Goal: Task Accomplishment & Management: Use online tool/utility

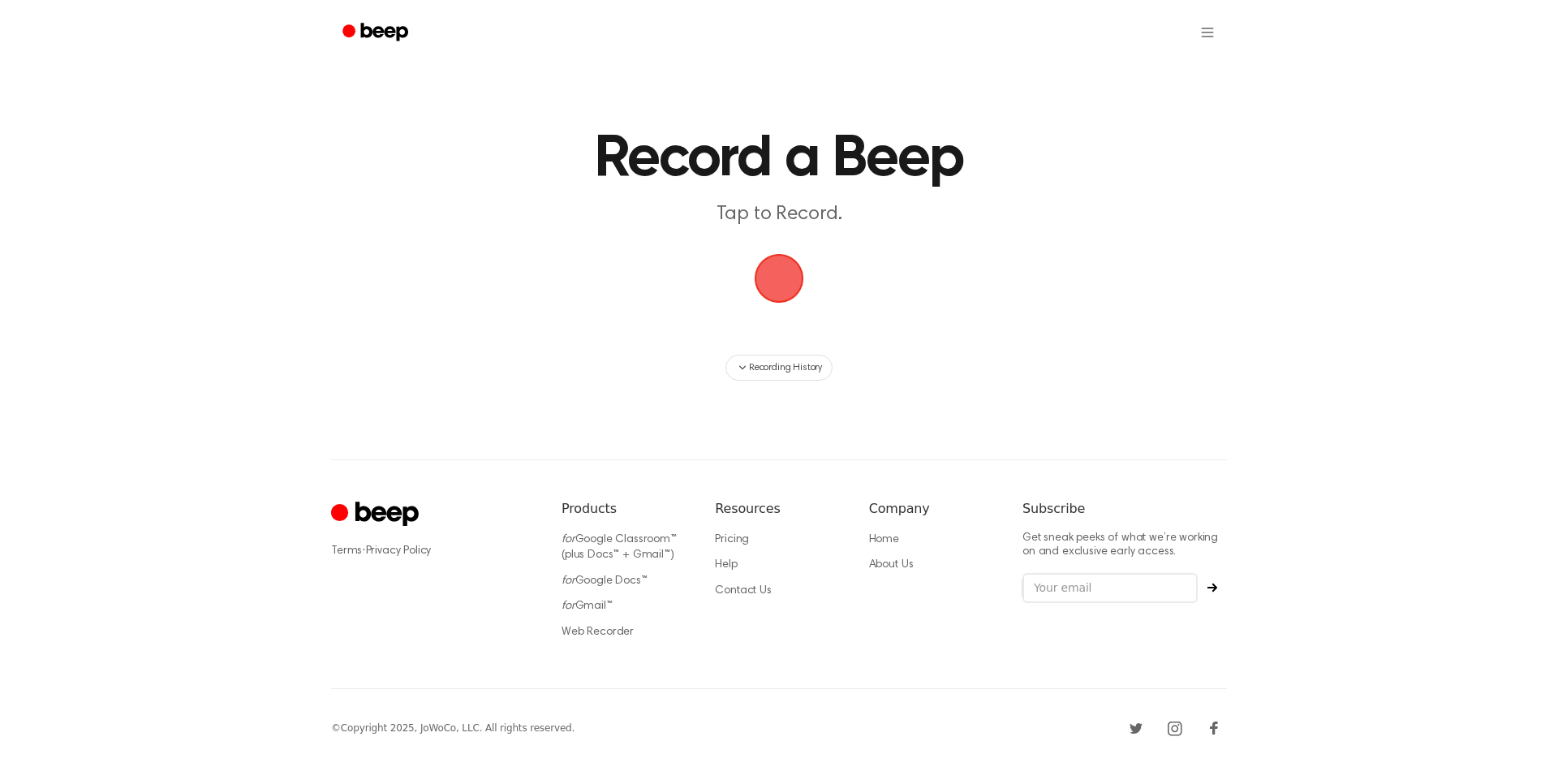
click at [783, 266] on span "button" at bounding box center [779, 279] width 80 height 80
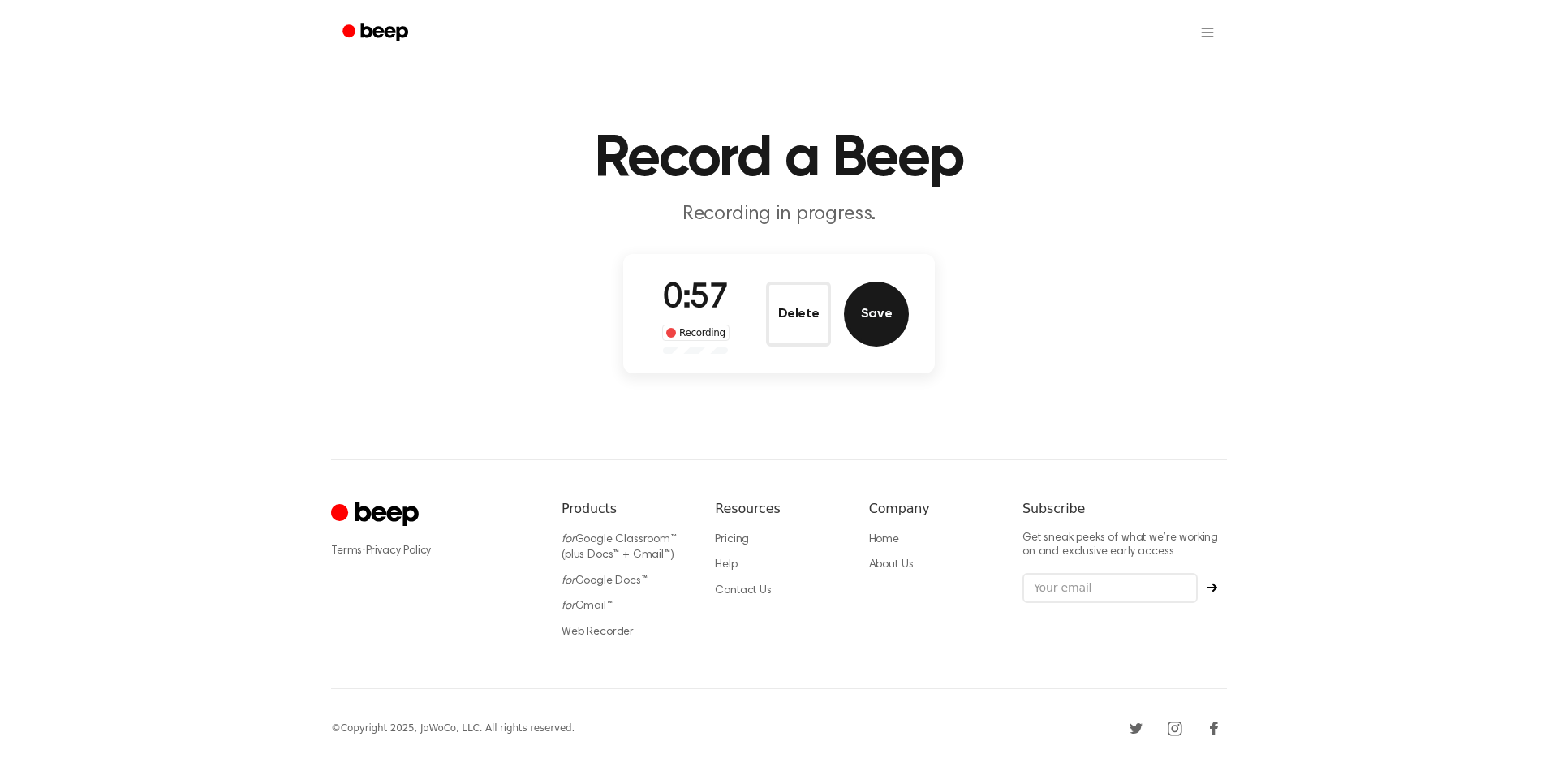
click at [906, 303] on button "Save" at bounding box center [876, 314] width 65 height 65
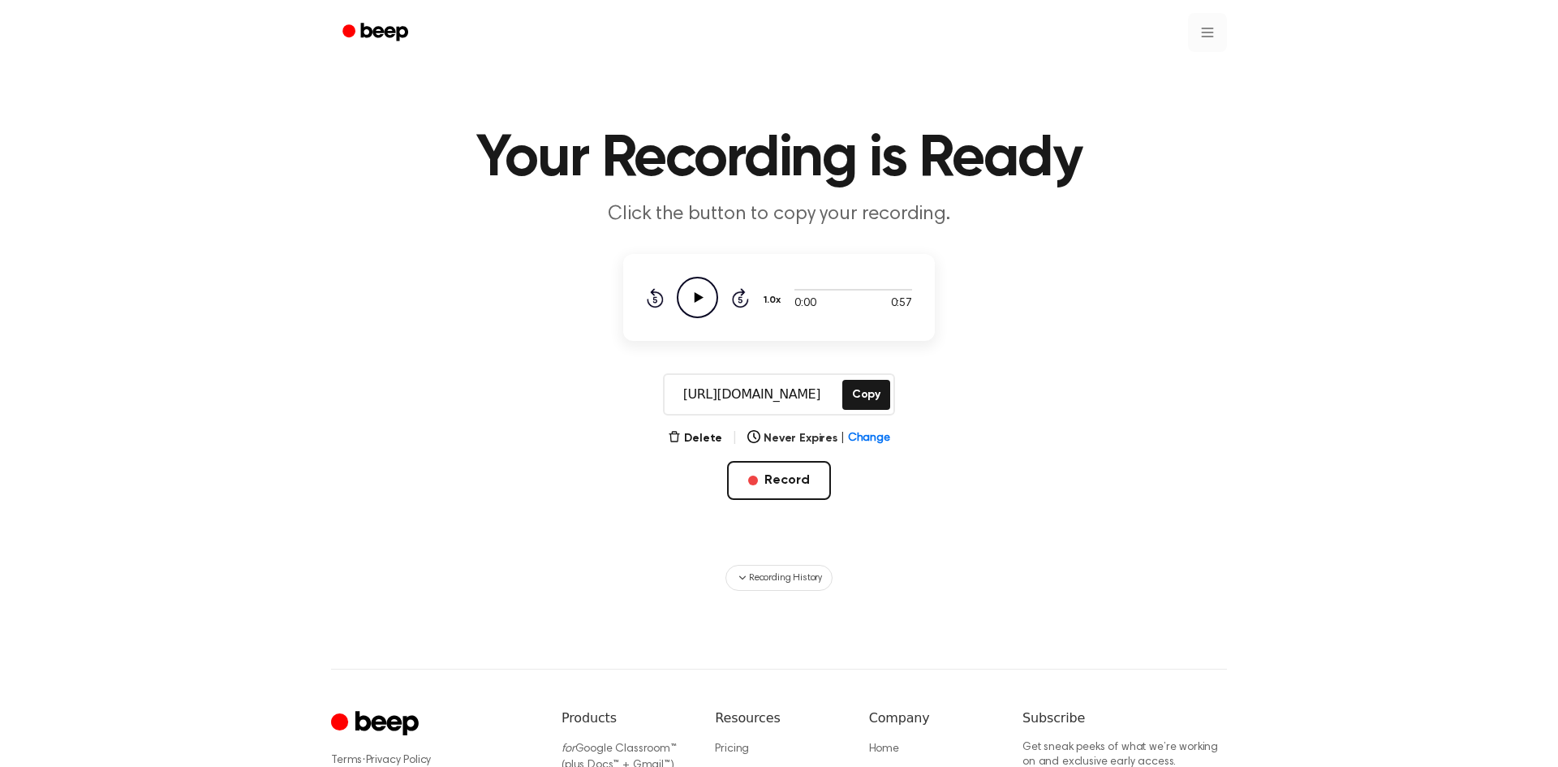
click at [1208, 30] on html "Your Recording is Ready Click the button to copy your recording. 0:00 0:57 1.0x…" at bounding box center [779, 488] width 1558 height 977
click at [1182, 71] on link "Recording History" at bounding box center [1174, 72] width 101 height 27
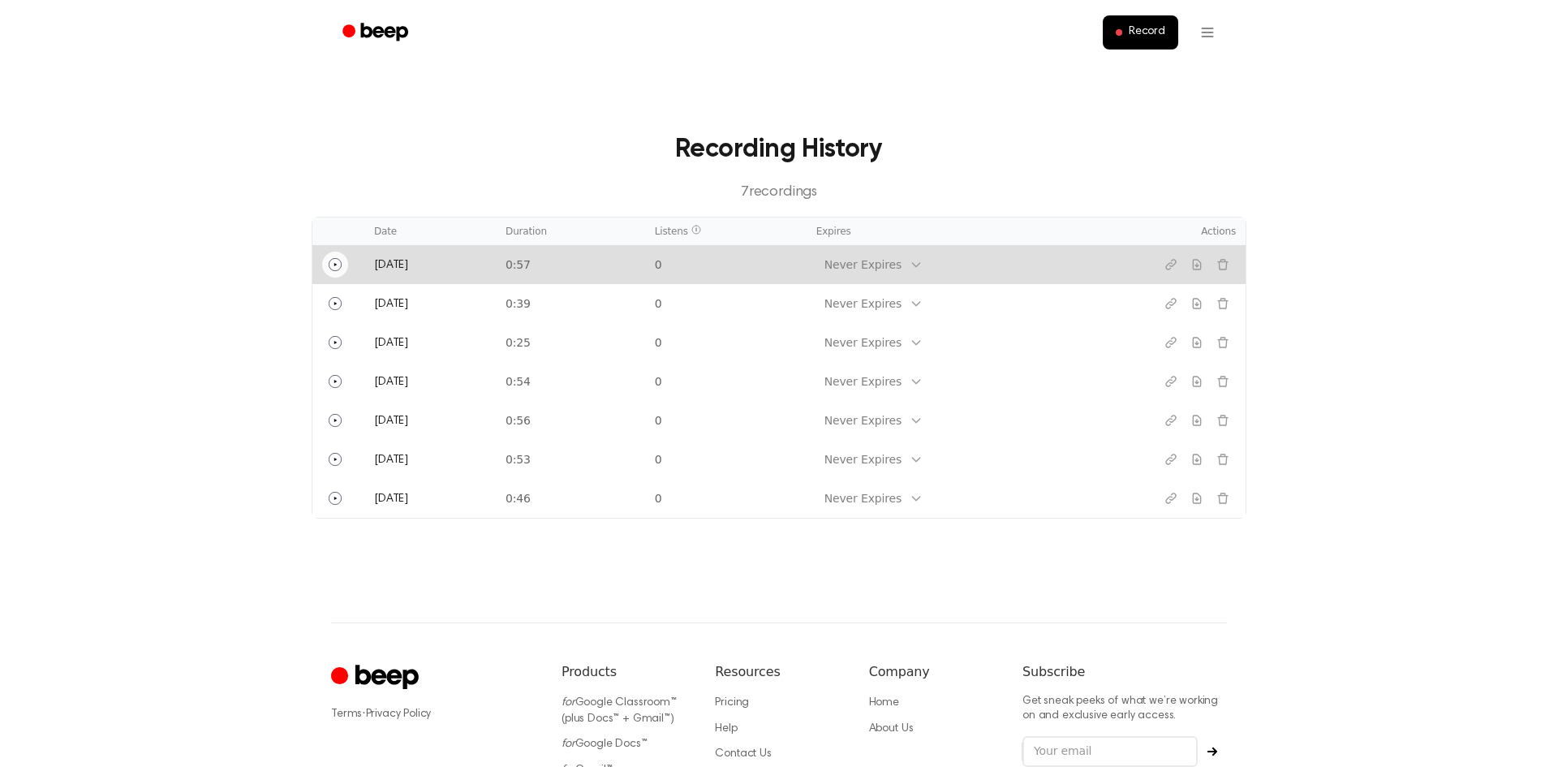
click at [331, 268] on icon "Play" at bounding box center [335, 264] width 13 height 13
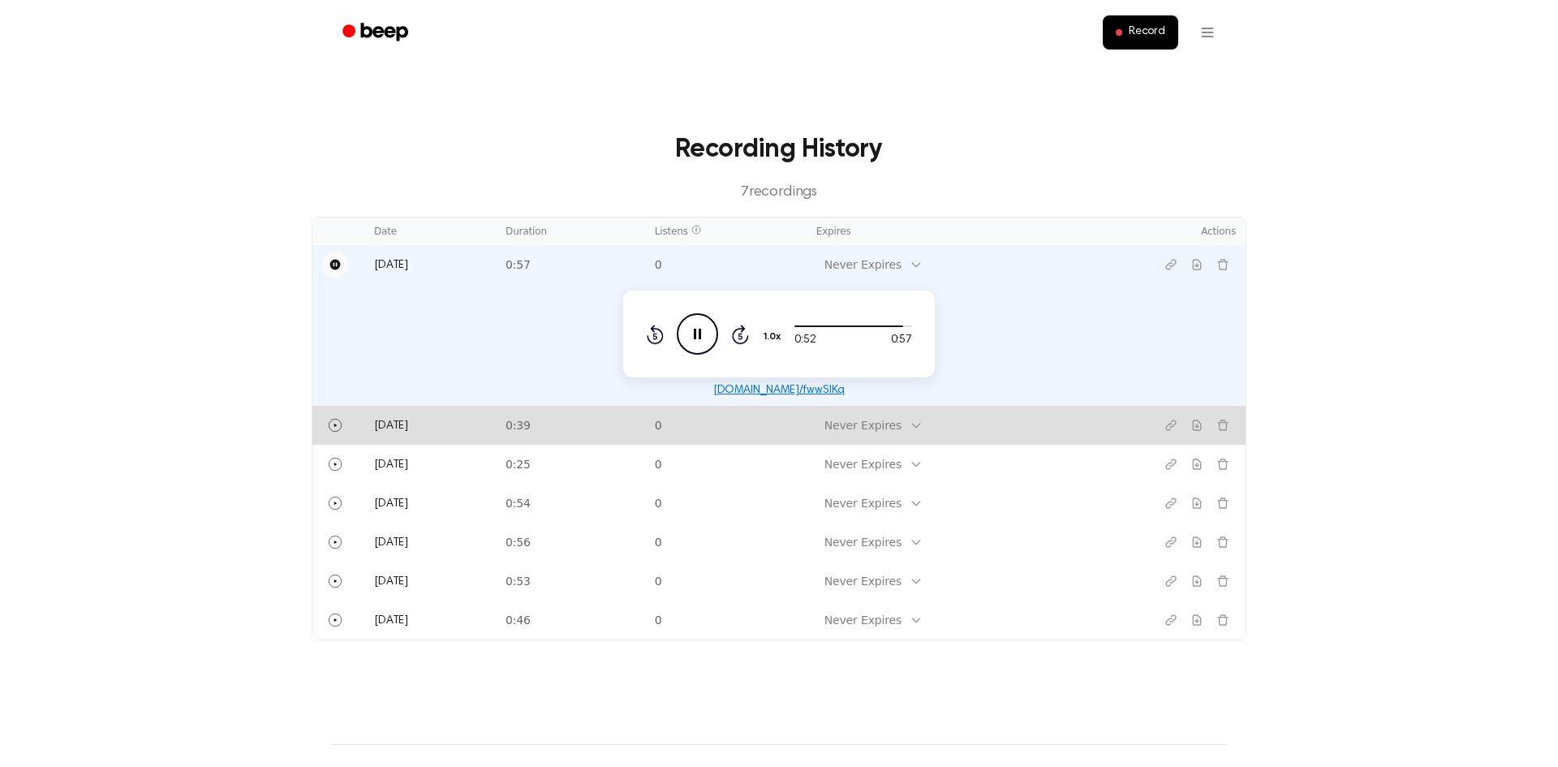
click at [380, 433] on td "[DATE]" at bounding box center [429, 425] width 131 height 39
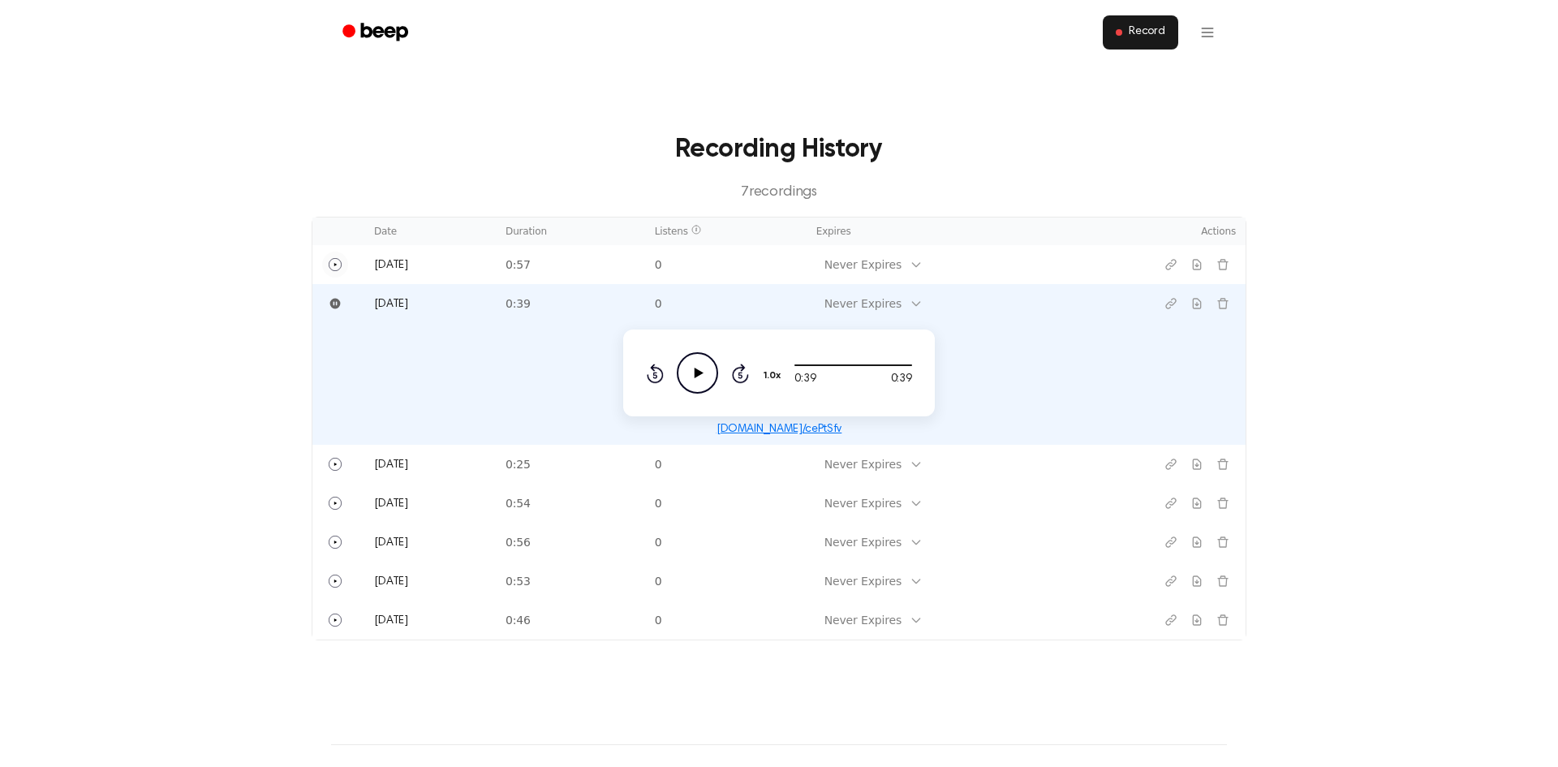
click at [1141, 37] on span "Record" at bounding box center [1147, 32] width 37 height 15
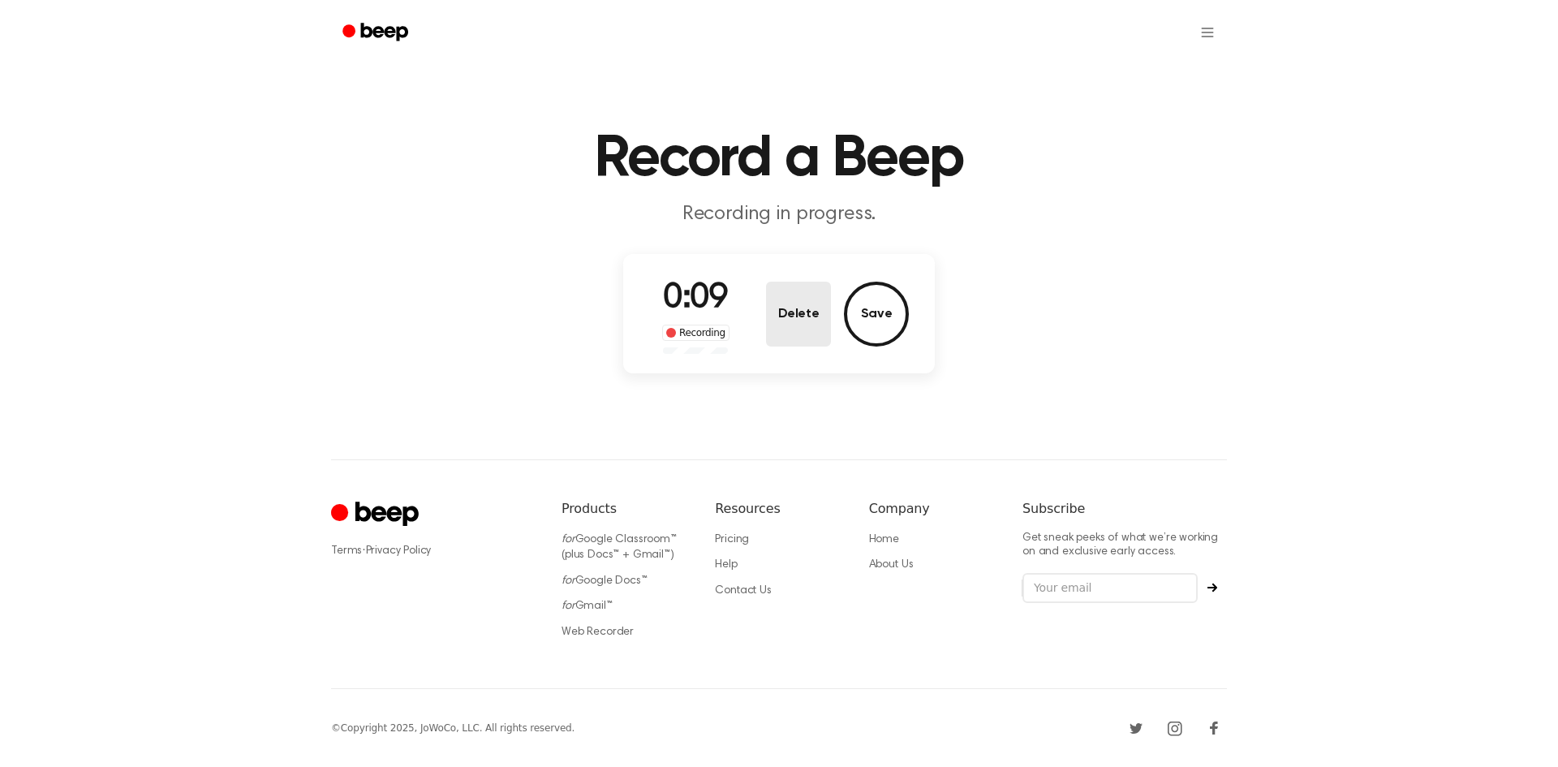
click at [813, 324] on button "Delete" at bounding box center [798, 314] width 65 height 65
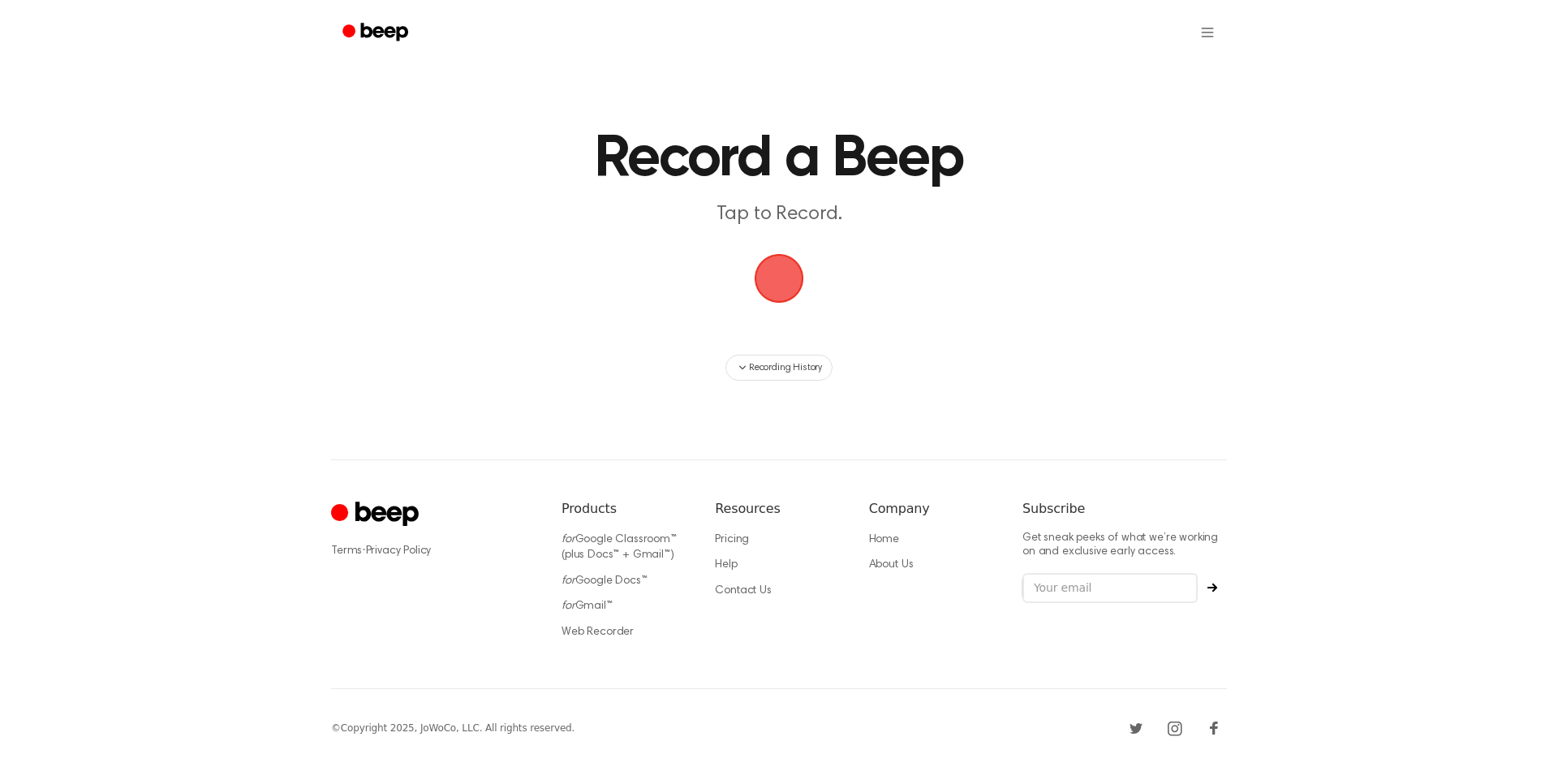
click at [785, 283] on span "button" at bounding box center [778, 278] width 45 height 45
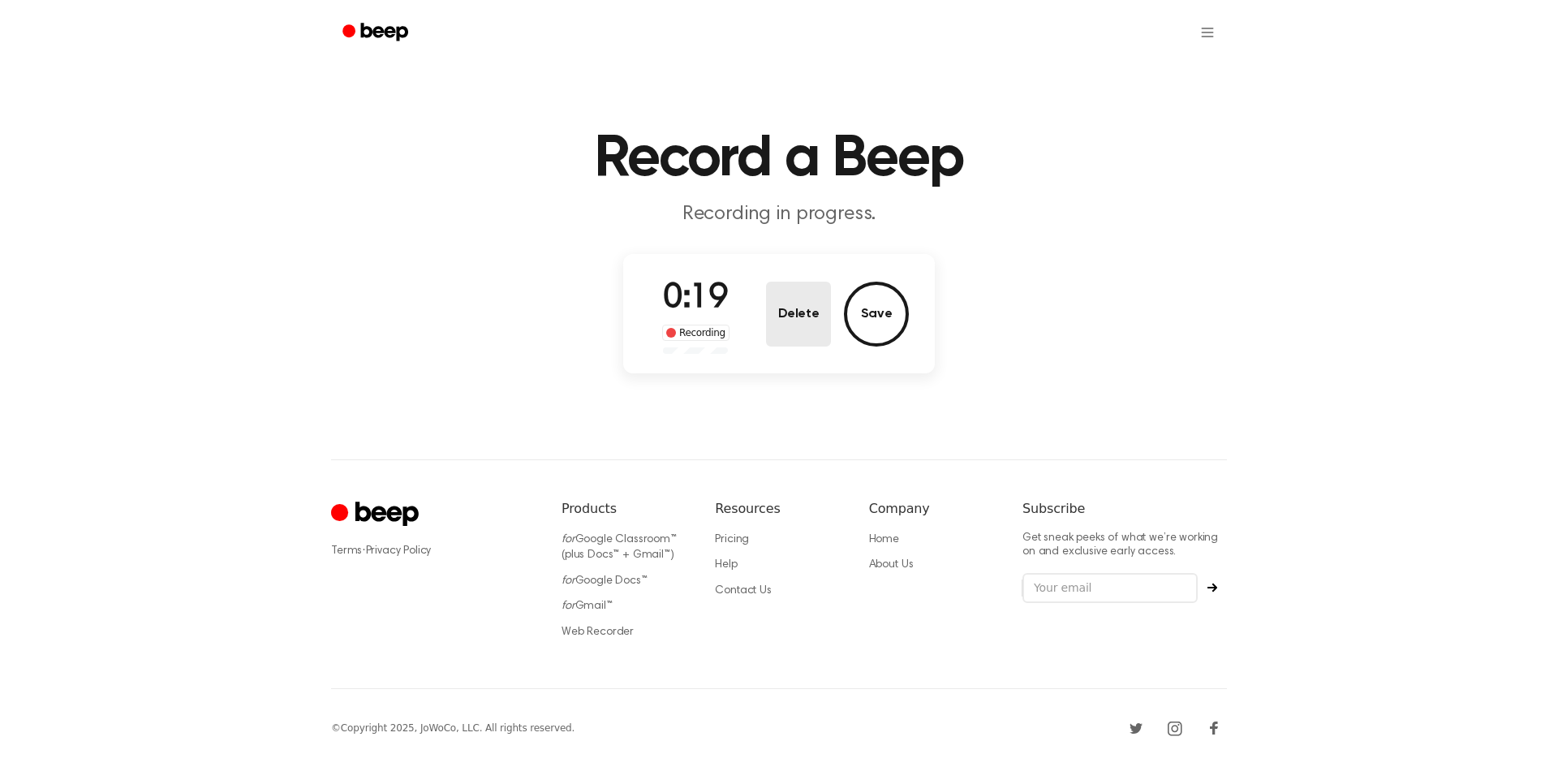
click at [792, 321] on button "Delete" at bounding box center [798, 314] width 65 height 65
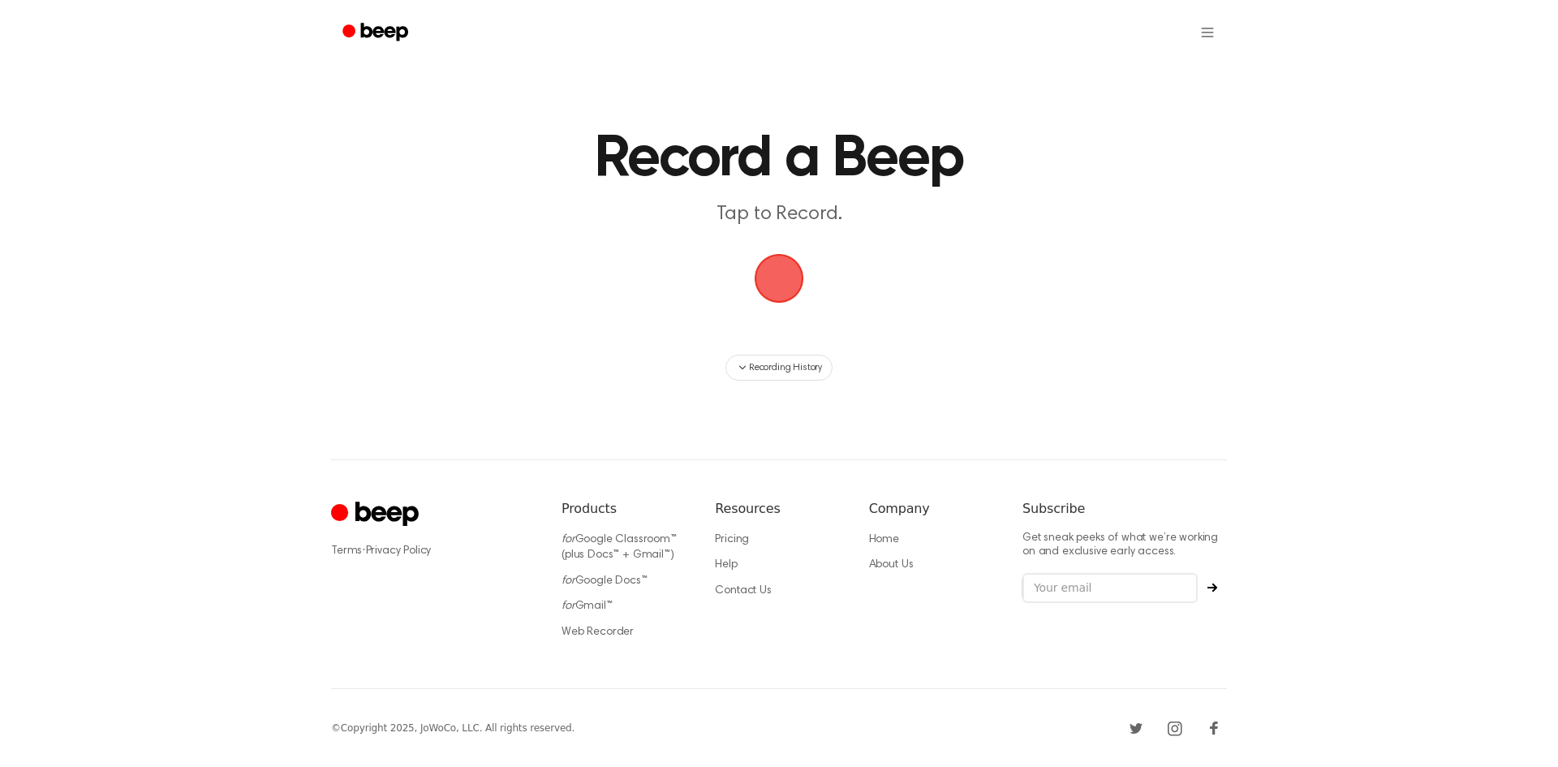
click at [795, 267] on span "button" at bounding box center [779, 278] width 58 height 58
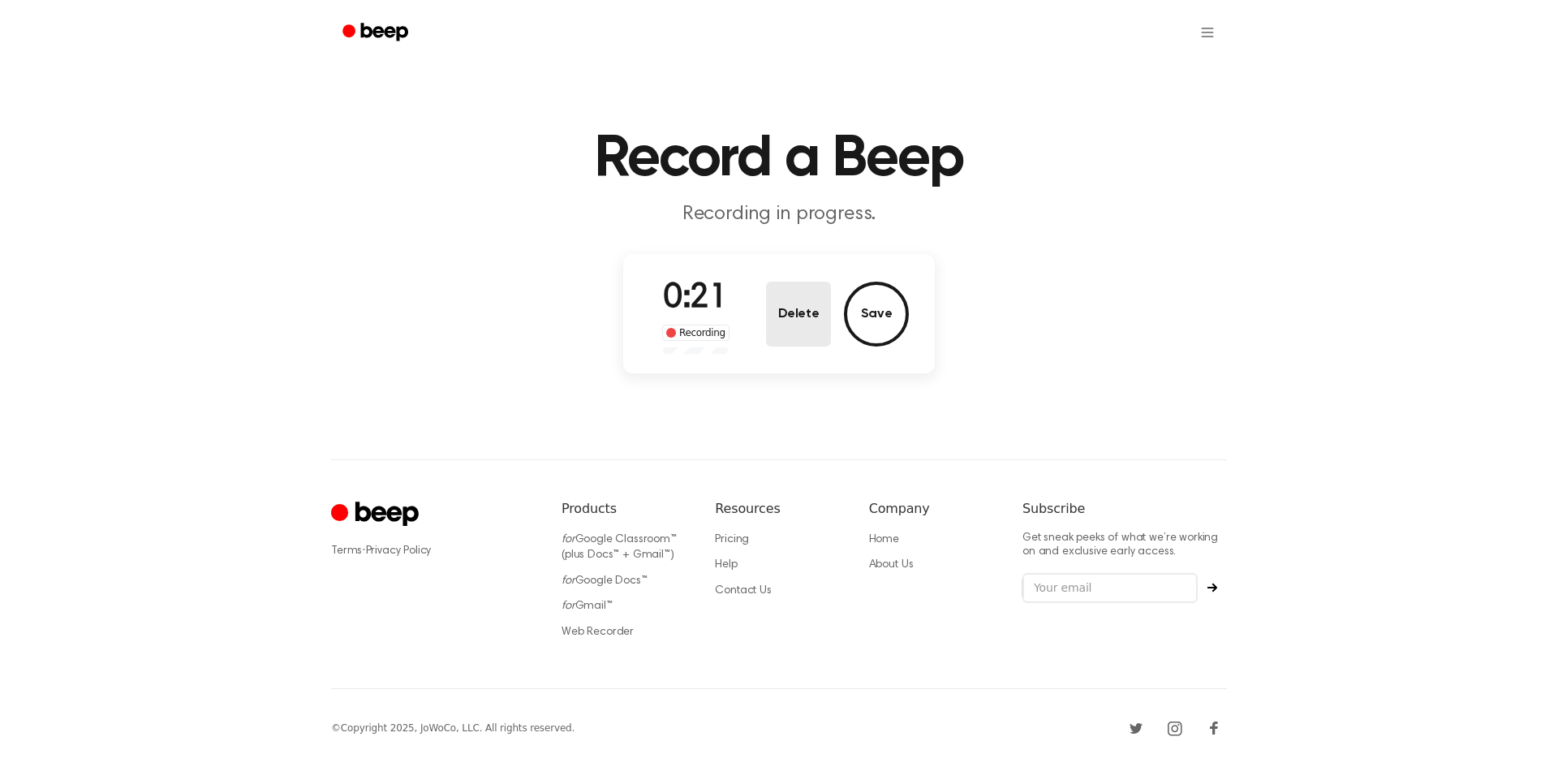
click at [796, 299] on button "Delete" at bounding box center [798, 314] width 65 height 65
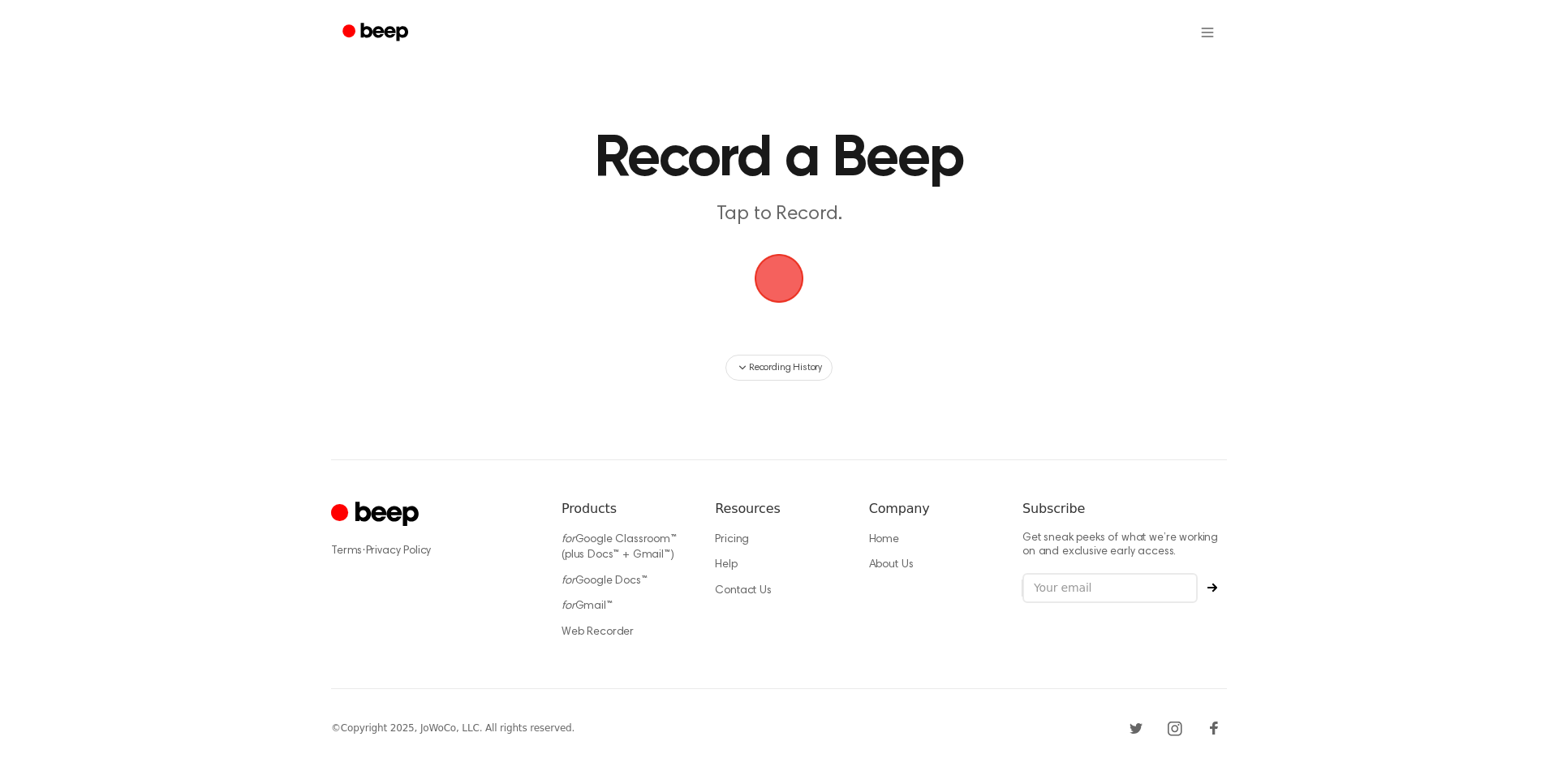
click at [787, 282] on span "button" at bounding box center [779, 278] width 53 height 53
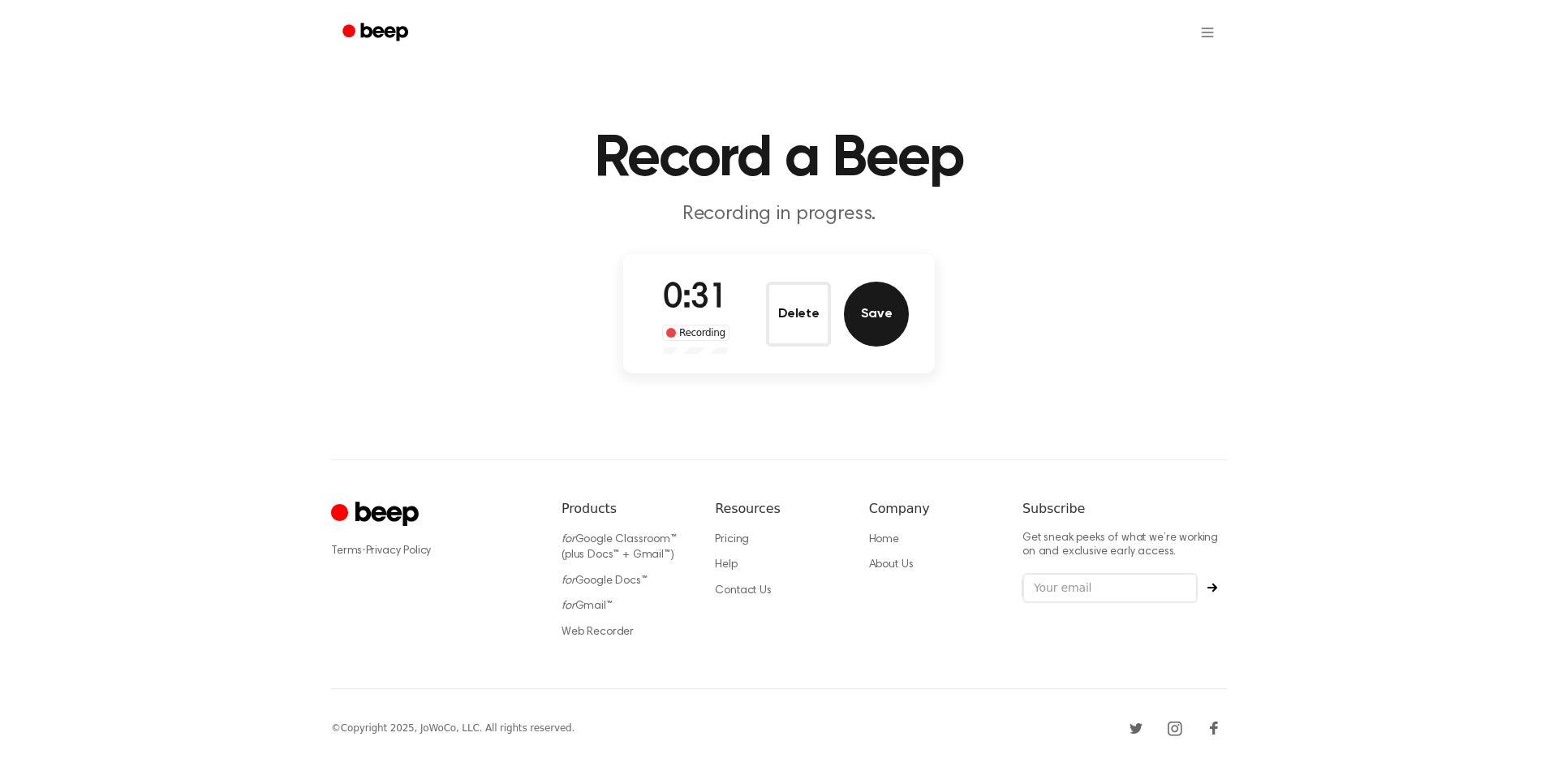
click at [860, 295] on button "Save" at bounding box center [876, 314] width 65 height 65
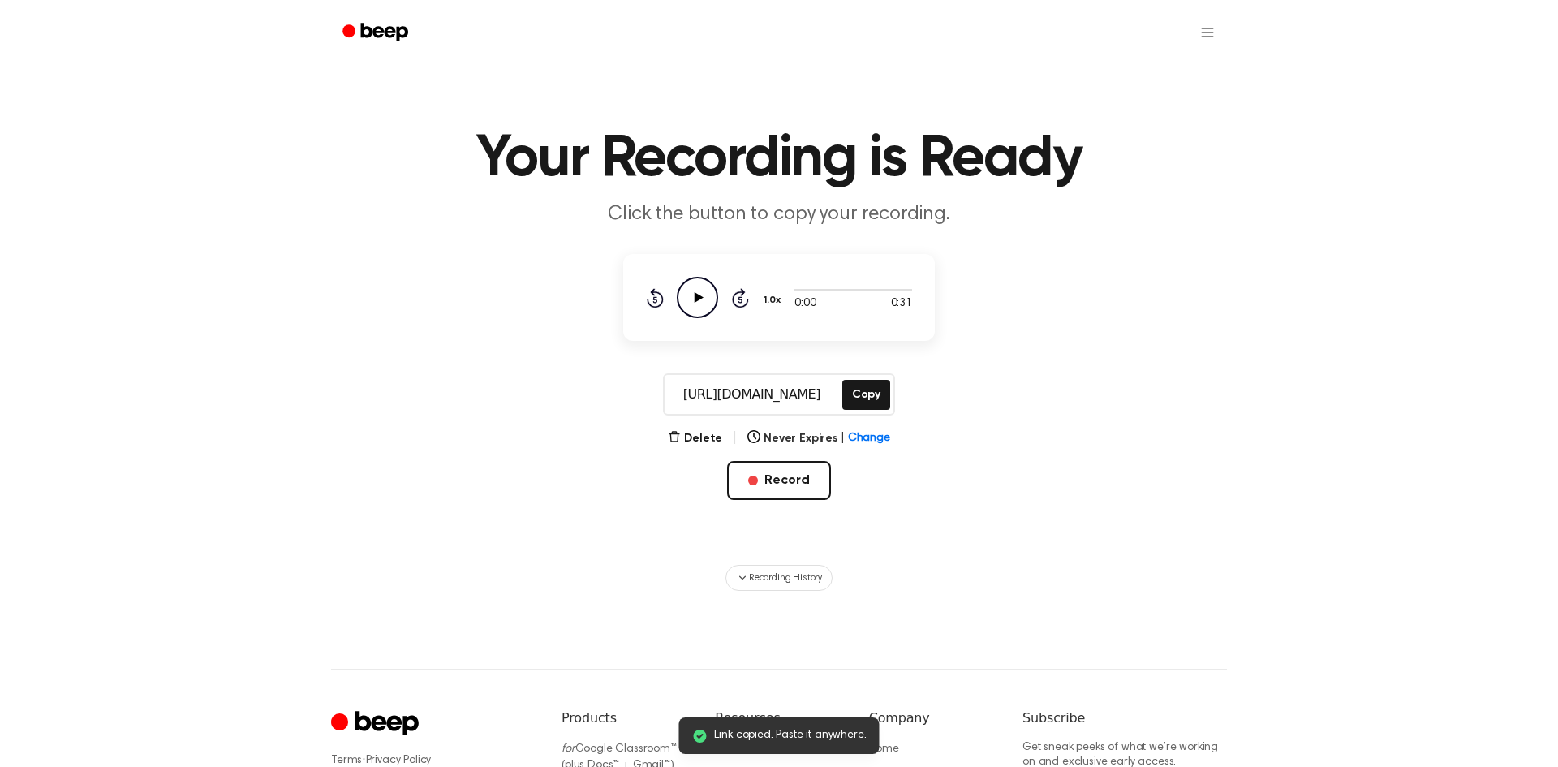
click at [707, 287] on icon "Play Audio" at bounding box center [697, 297] width 41 height 41
click at [715, 442] on button "Delete" at bounding box center [695, 438] width 54 height 17
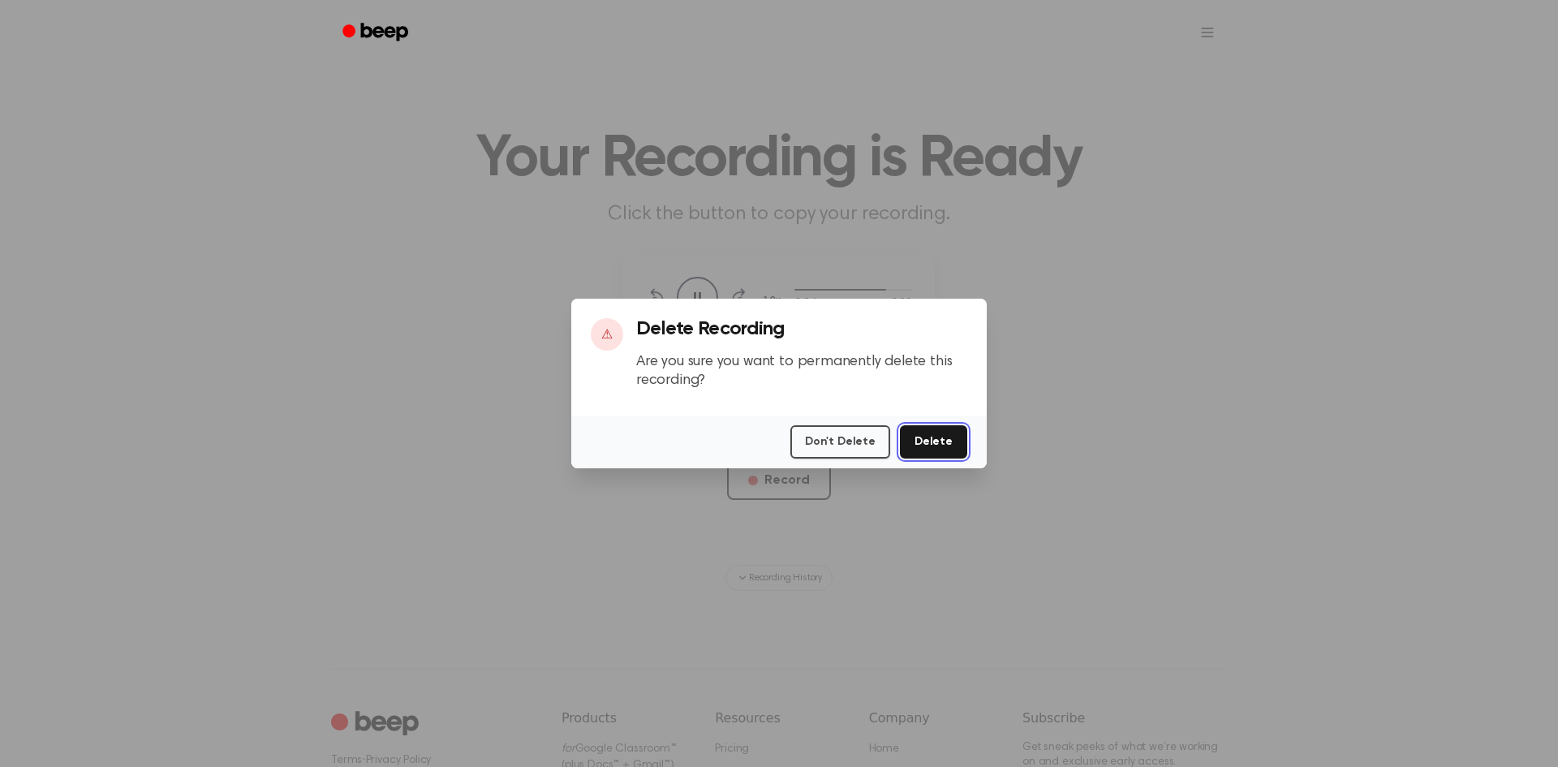
click at [957, 446] on button "Delete" at bounding box center [933, 441] width 67 height 33
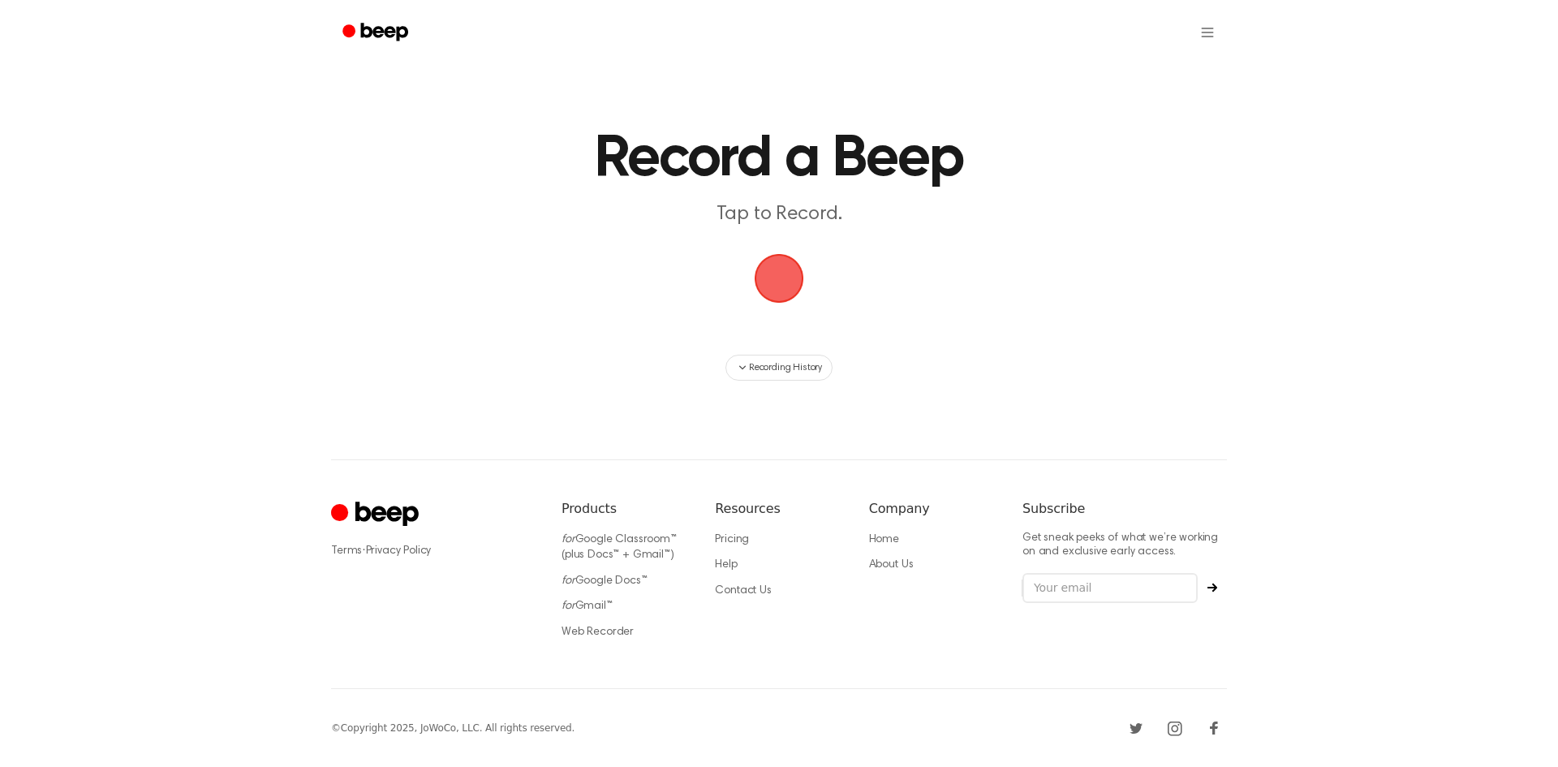
click at [791, 269] on span "button" at bounding box center [779, 278] width 55 height 55
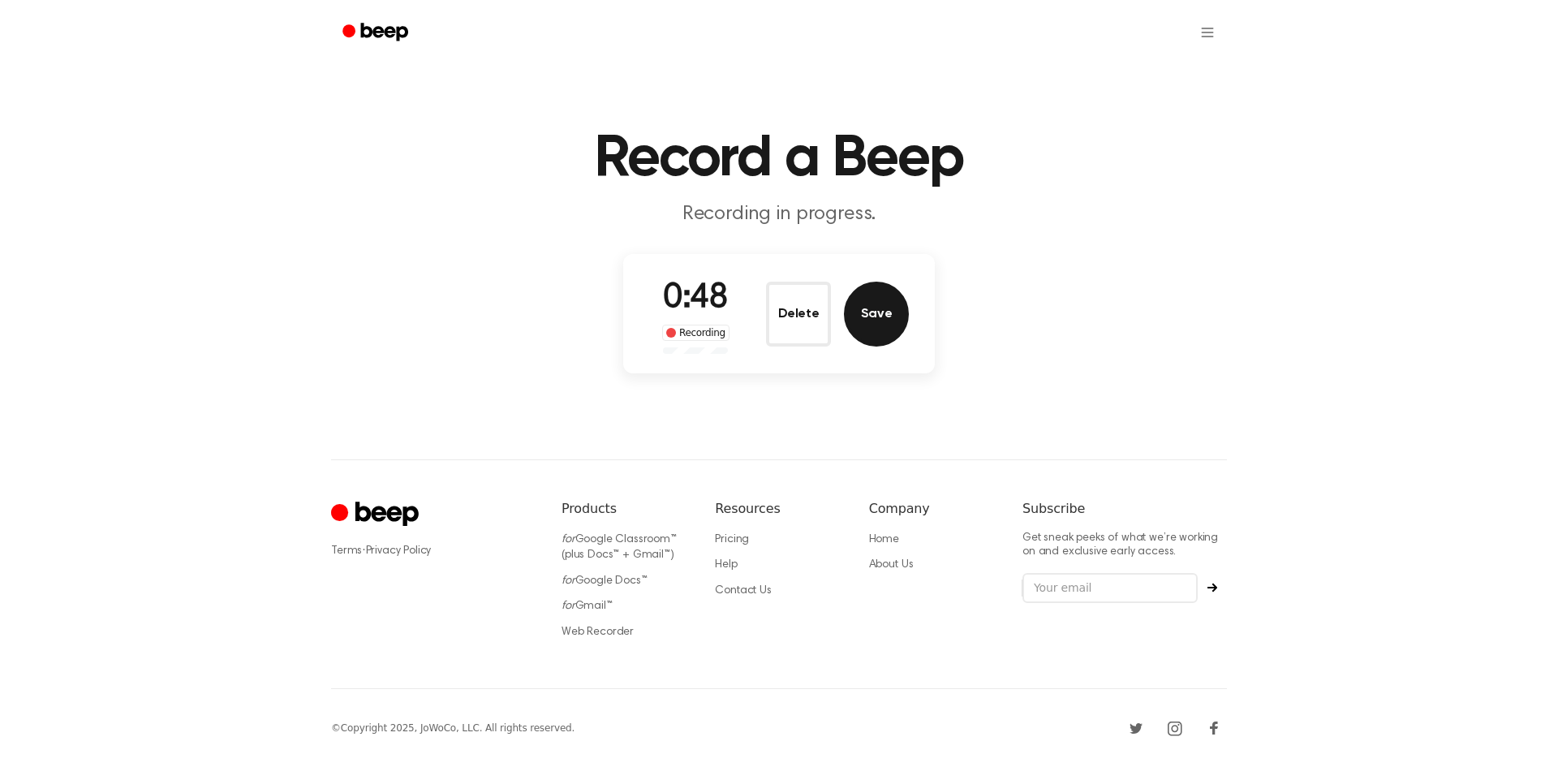
click at [868, 321] on button "Save" at bounding box center [876, 314] width 65 height 65
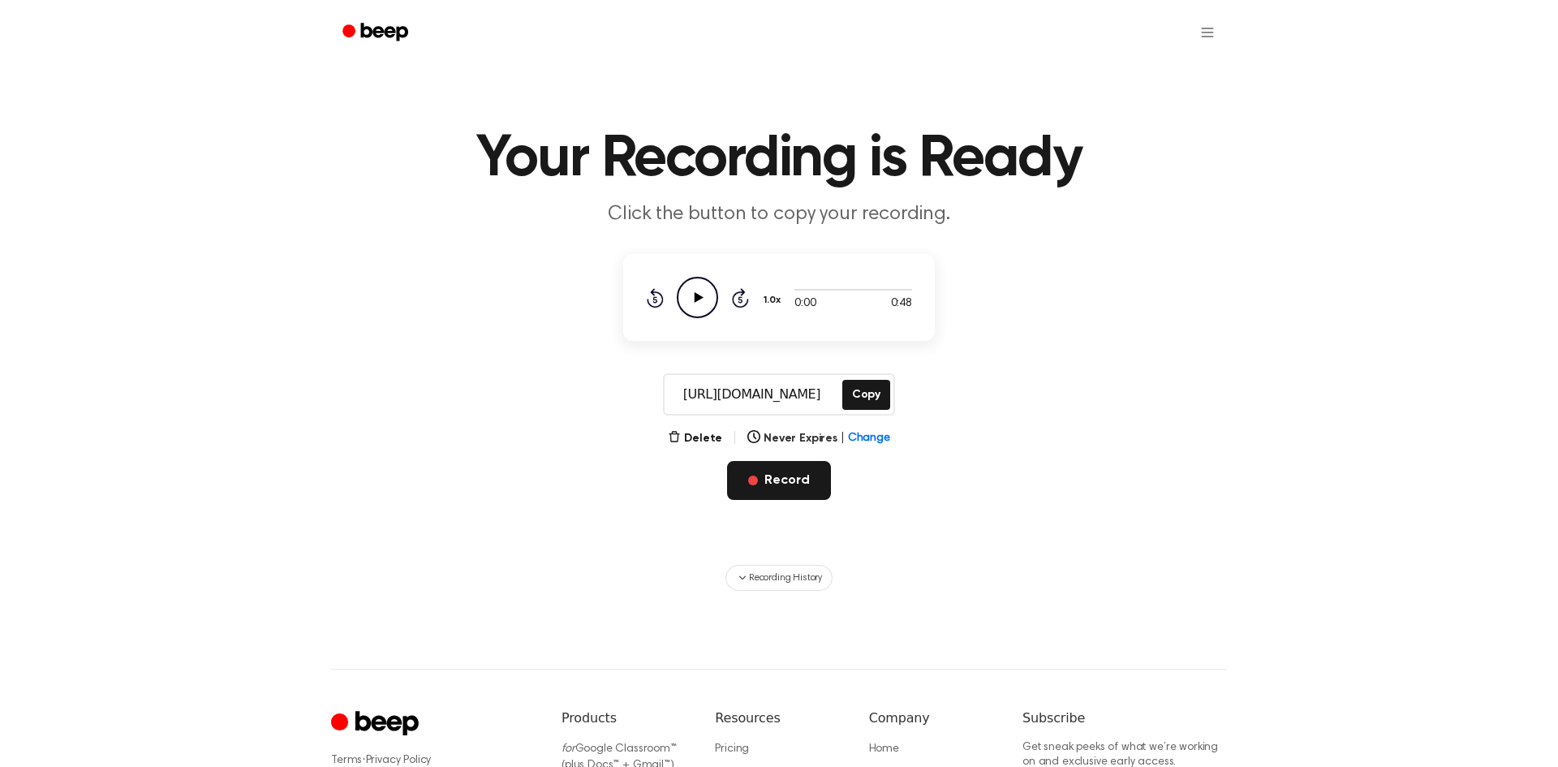
click at [811, 484] on button "Record" at bounding box center [778, 480] width 103 height 39
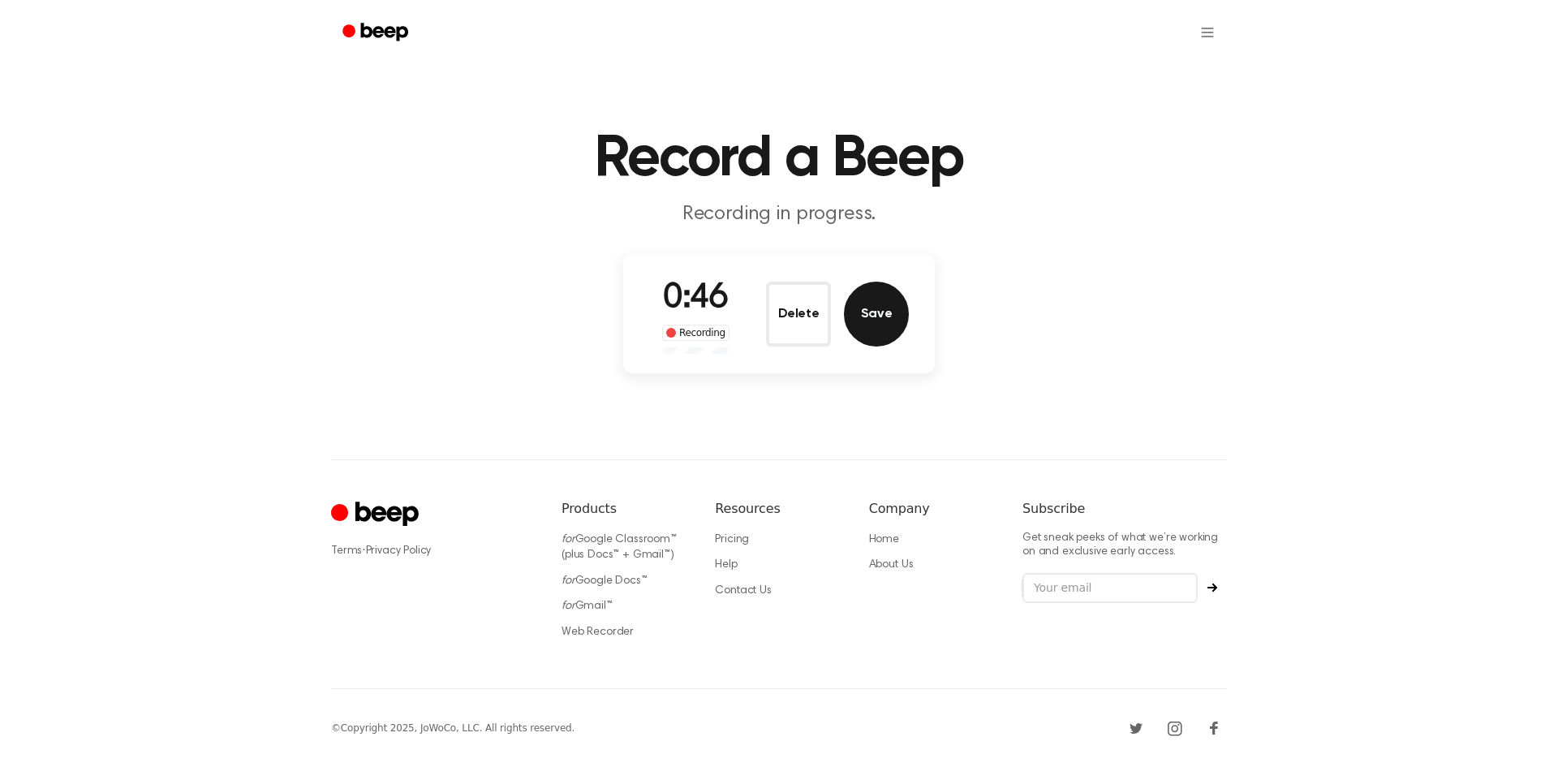
click at [894, 331] on button "Save" at bounding box center [876, 314] width 65 height 65
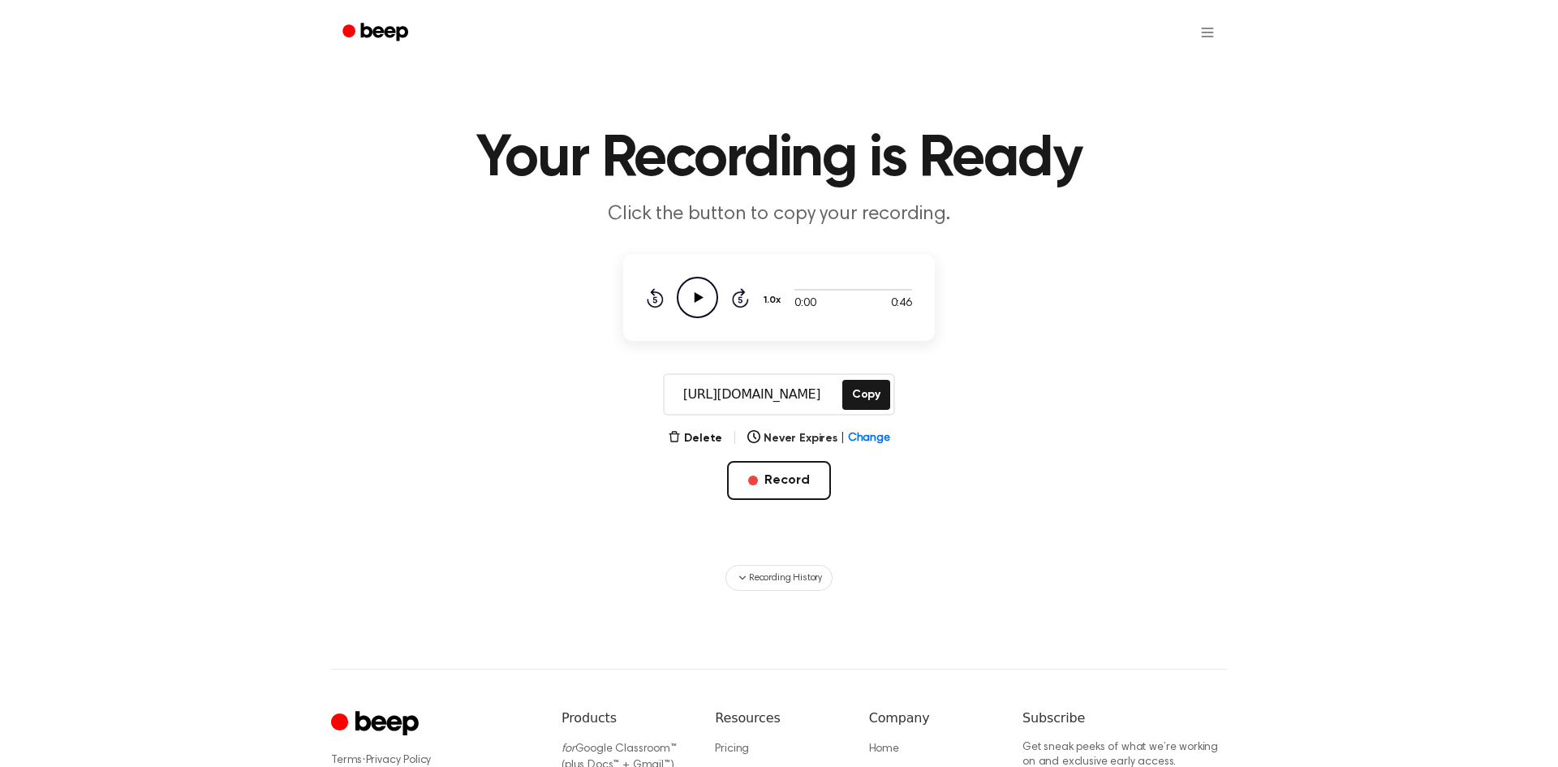
click at [684, 291] on icon "Play Audio" at bounding box center [697, 297] width 41 height 41
click at [790, 479] on button "Record" at bounding box center [778, 480] width 103 height 39
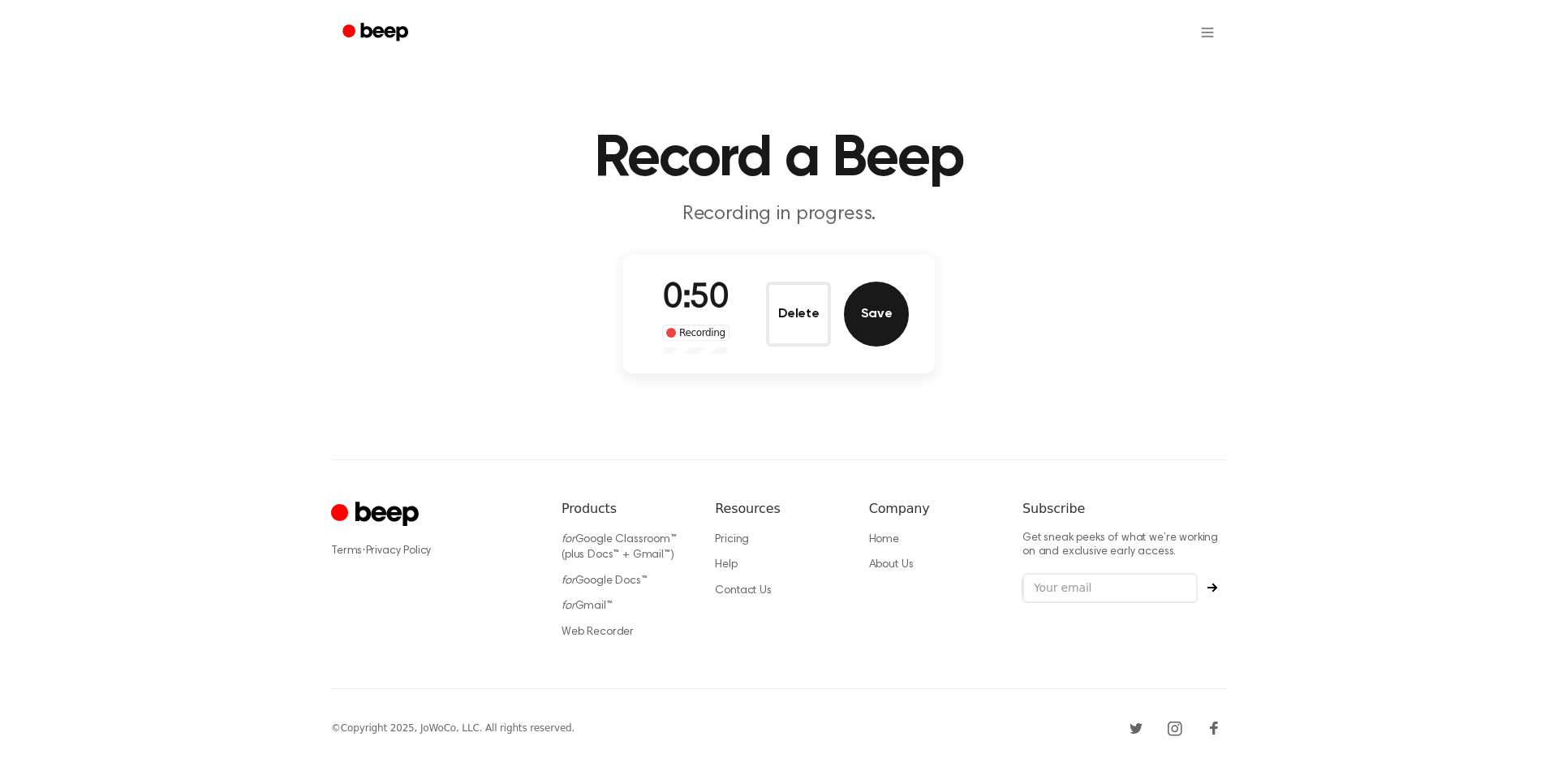
click at [890, 314] on button "Save" at bounding box center [876, 314] width 65 height 65
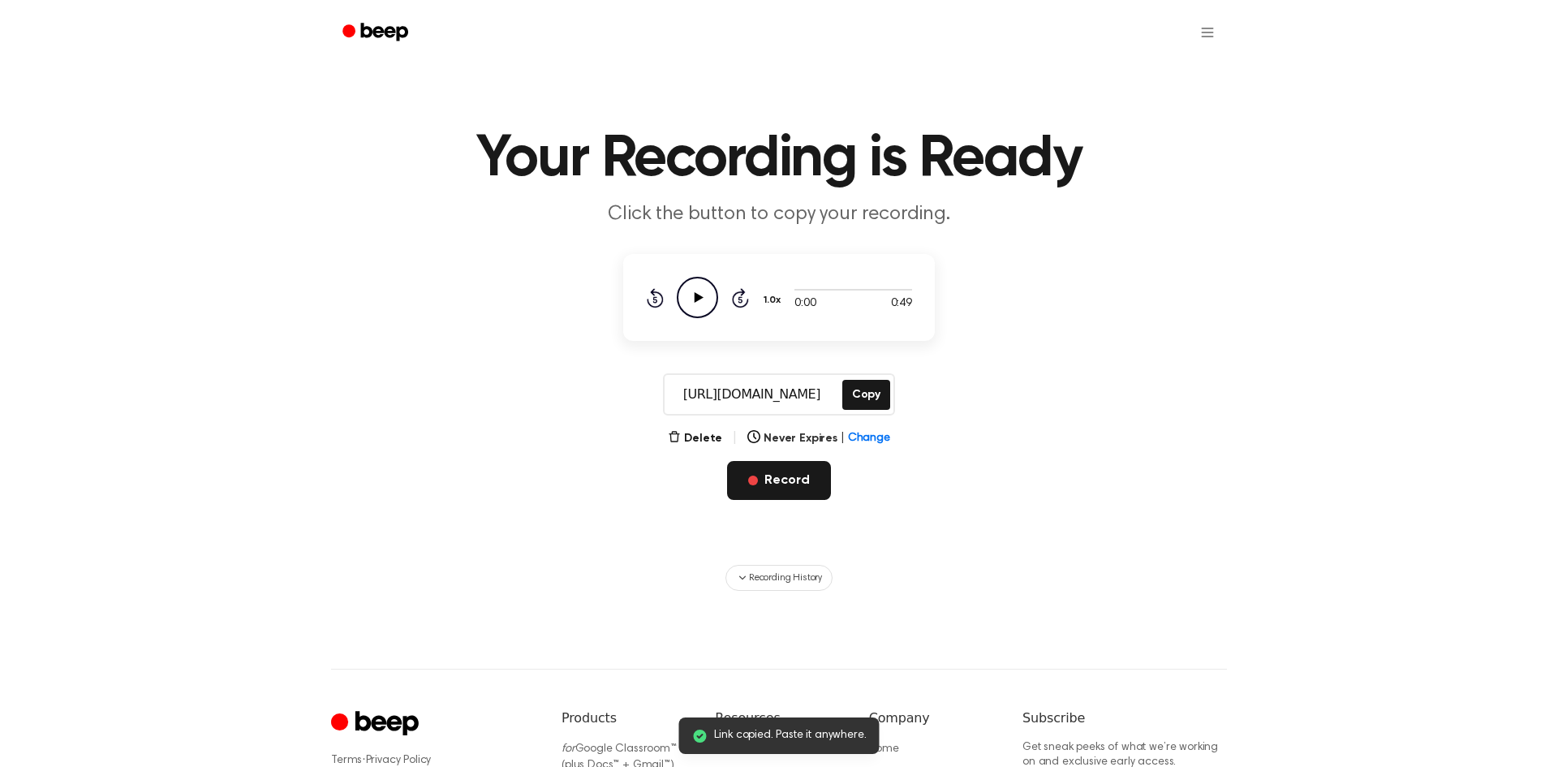
click at [797, 479] on button "Record" at bounding box center [778, 480] width 103 height 39
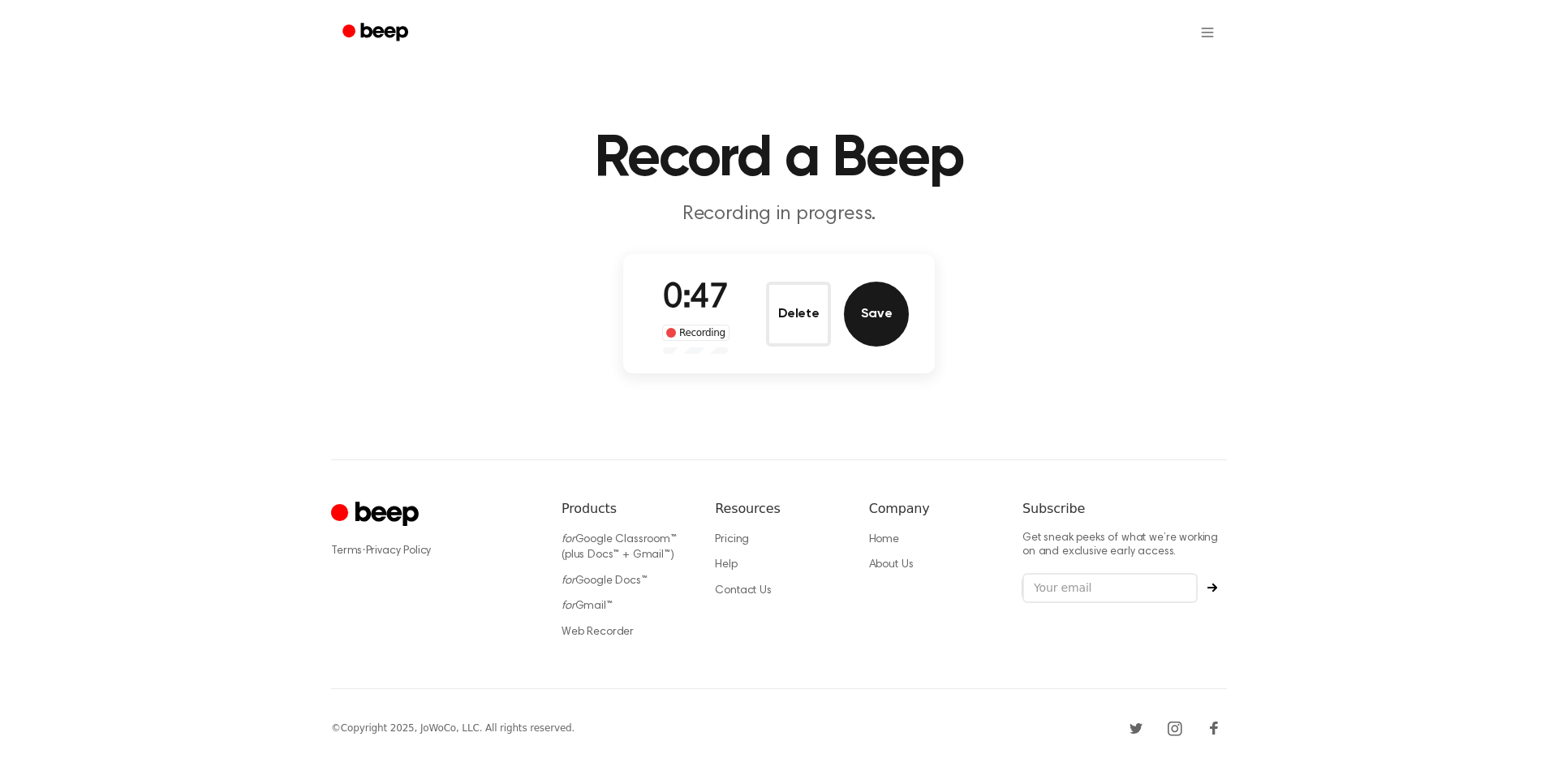
click at [900, 319] on button "Save" at bounding box center [876, 314] width 65 height 65
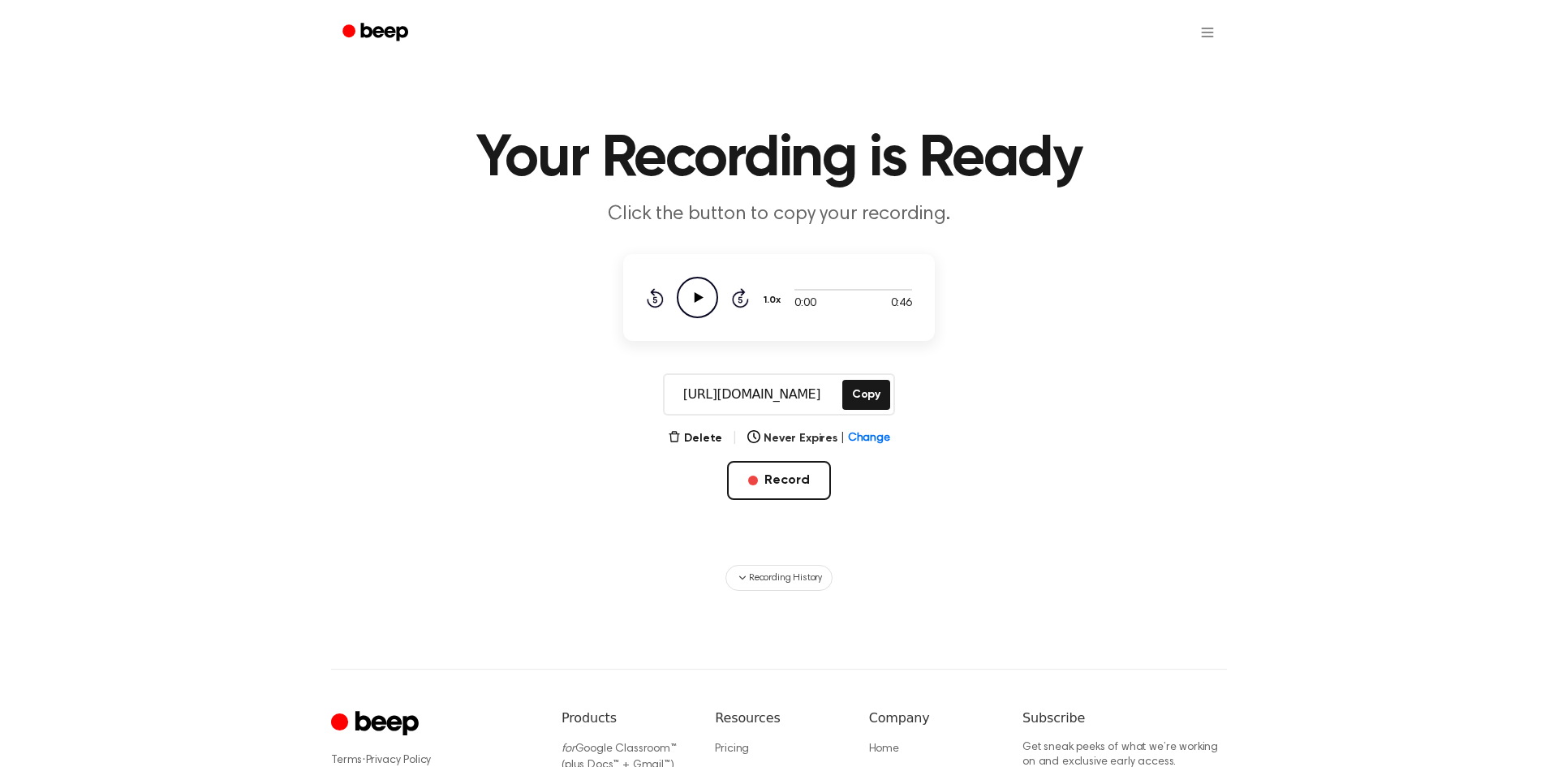
click at [709, 283] on icon "Play Audio" at bounding box center [697, 297] width 41 height 41
click at [1217, 25] on html "Your Recording is Ready Click the button to copy your recording. 0:46 0:46 1.0x…" at bounding box center [779, 488] width 1558 height 977
click at [1180, 60] on link "Recording History" at bounding box center [1174, 72] width 101 height 27
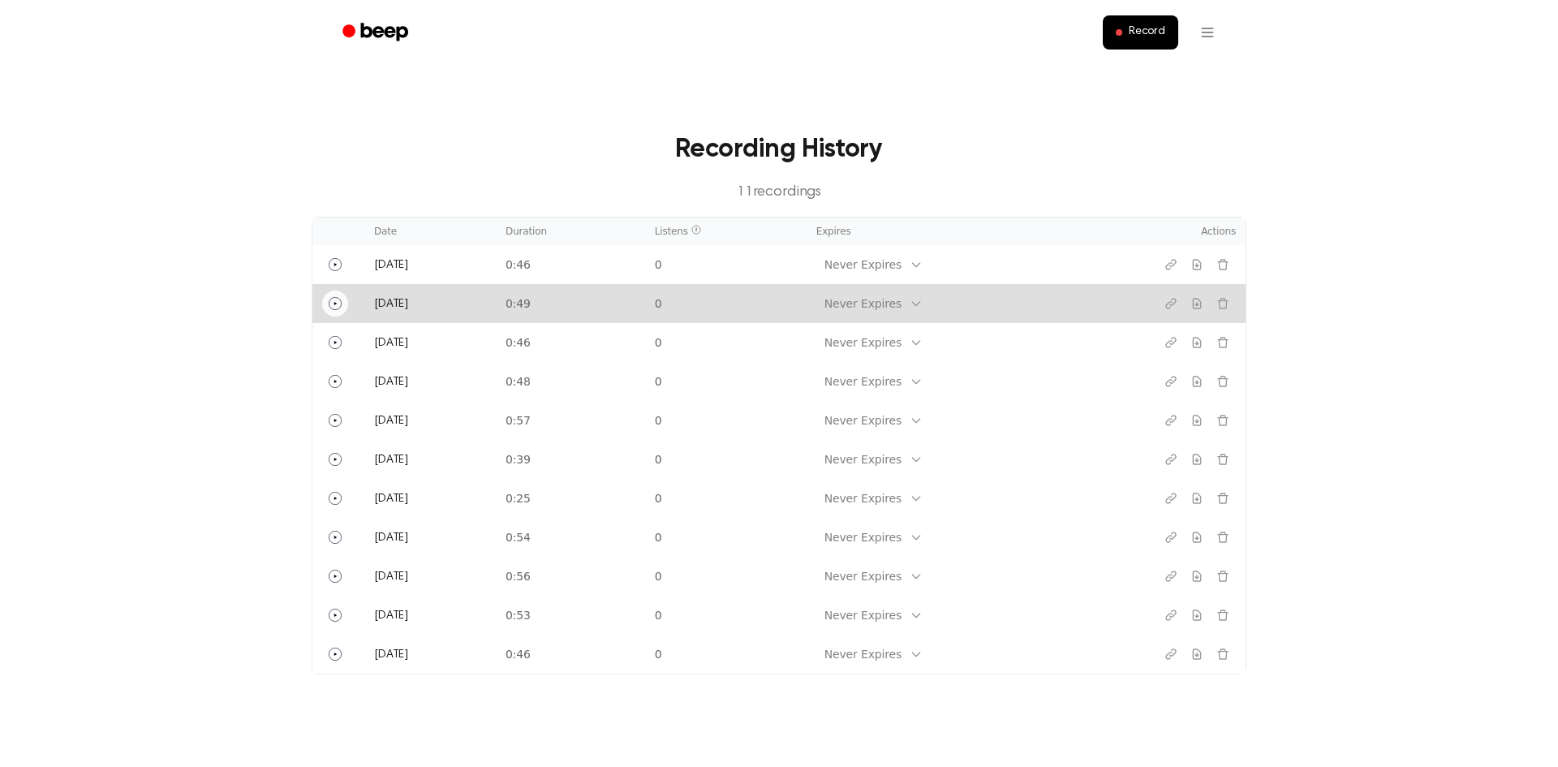
click at [343, 312] on button "Play" at bounding box center [335, 304] width 26 height 26
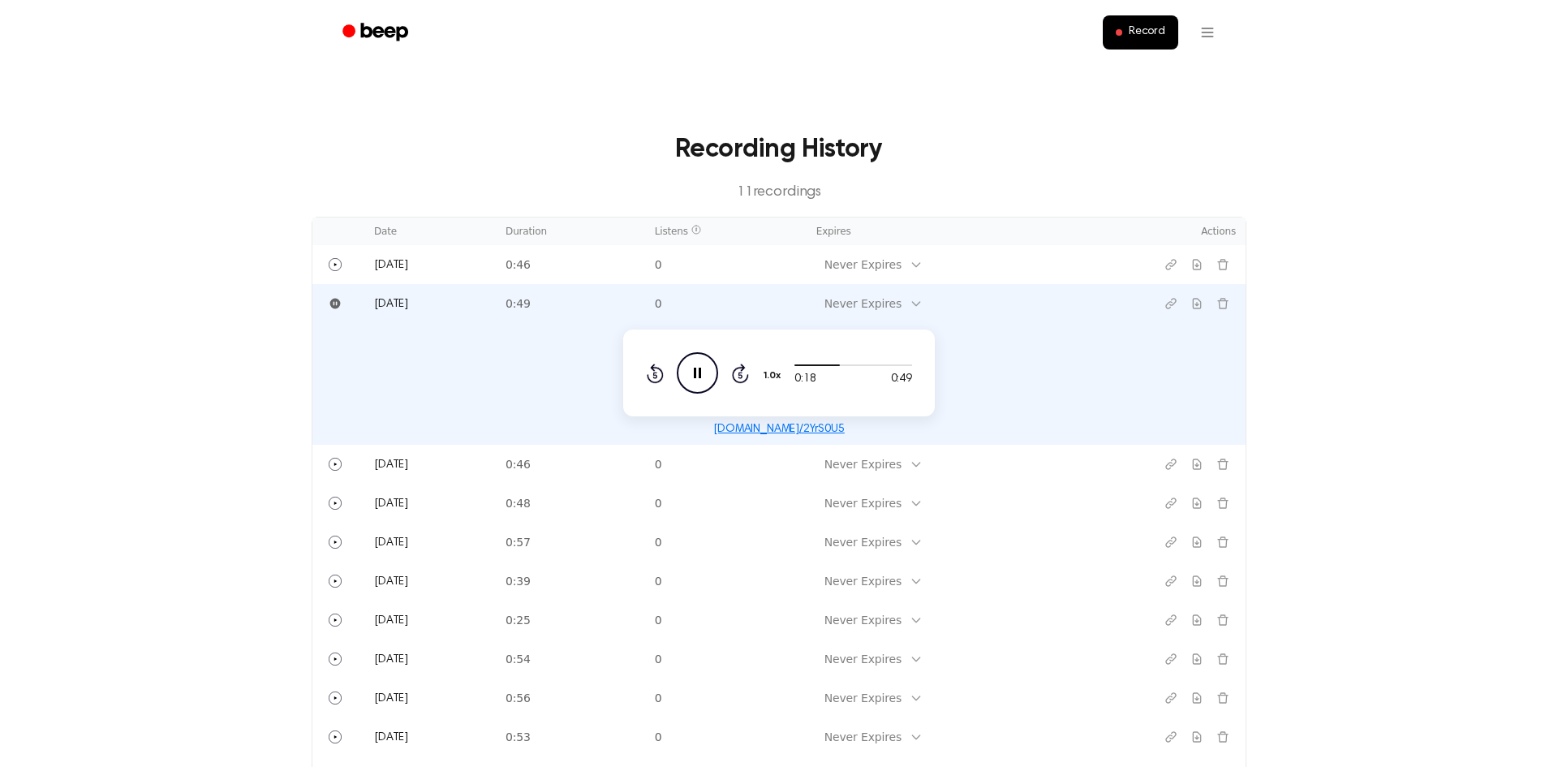
click at [689, 373] on icon "Pause Audio" at bounding box center [697, 372] width 41 height 41
